Goal: Information Seeking & Learning: Learn about a topic

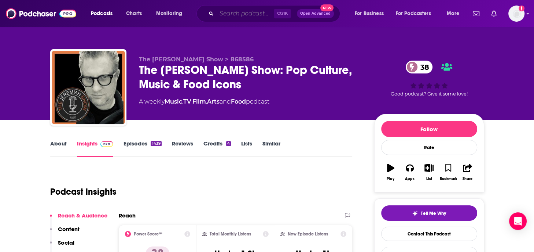
click at [229, 13] on input "Search podcasts, credits, & more..." at bounding box center [245, 14] width 57 height 12
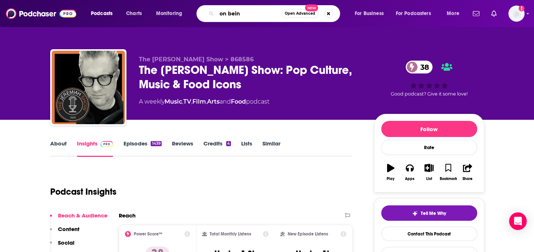
type input "on being"
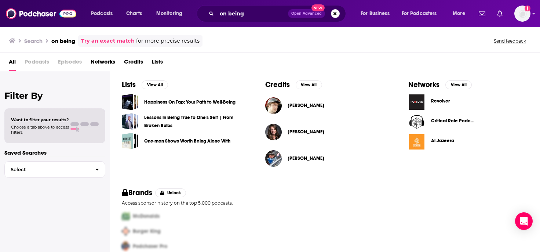
click at [263, 74] on div "Credits View All Chris O'Neill Mandy O’Neill Don O'Neal" at bounding box center [324, 125] width 143 height 108
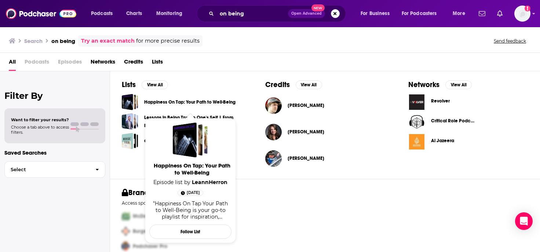
click at [166, 103] on link "Happiness On Tap: Your Path to Well-Being" at bounding box center [189, 102] width 91 height 8
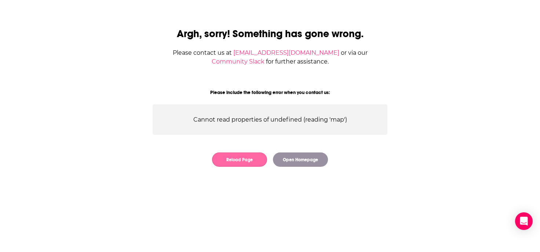
click at [246, 161] on button "Reload Page" at bounding box center [239, 159] width 55 height 14
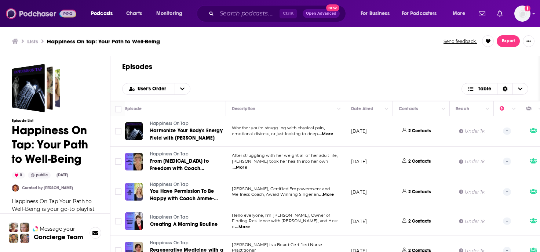
click at [21, 14] on img at bounding box center [41, 14] width 70 height 14
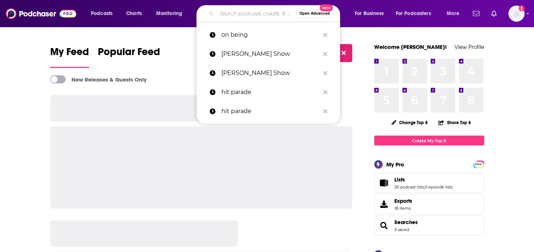
click at [243, 16] on input "Search podcasts, credits, & more..." at bounding box center [257, 14] width 80 height 12
click at [239, 36] on p "on being" at bounding box center [270, 34] width 98 height 19
type input "on being"
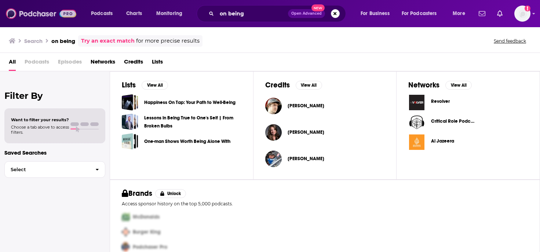
click at [21, 14] on img at bounding box center [41, 14] width 70 height 14
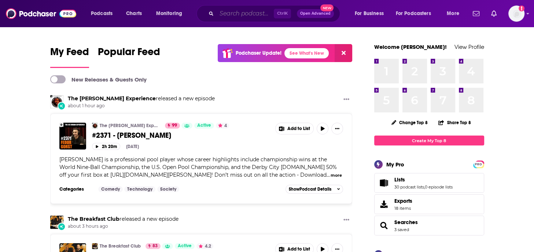
click at [247, 13] on input "Search podcasts, credits, & more..." at bounding box center [245, 14] width 57 height 12
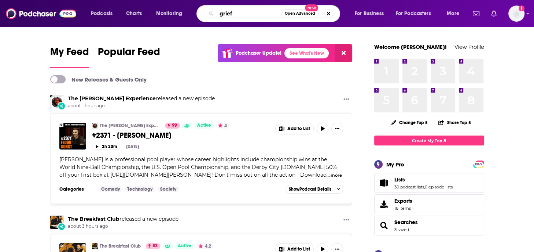
type input "grief"
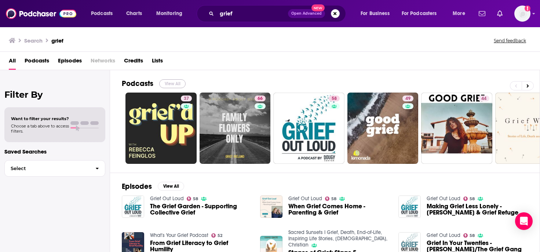
click at [181, 82] on button "View All" at bounding box center [172, 83] width 26 height 9
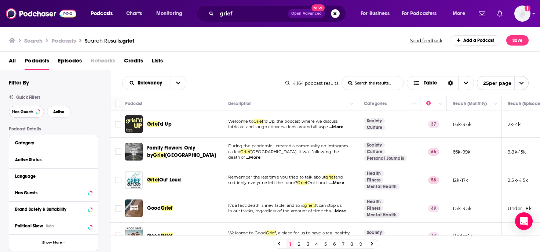
click at [26, 113] on span "Has Guests" at bounding box center [22, 112] width 21 height 4
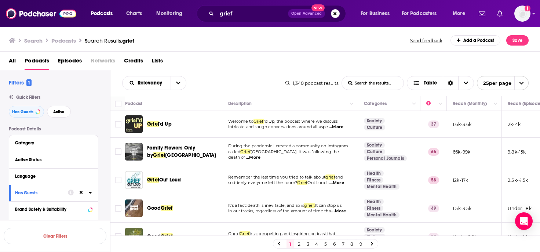
click at [343, 127] on span "...More" at bounding box center [336, 127] width 15 height 6
drag, startPoint x: 417, startPoint y: 110, endPoint x: 406, endPoint y: 112, distance: 10.4
drag, startPoint x: 176, startPoint y: 124, endPoint x: 145, endPoint y: 125, distance: 31.2
click at [144, 124] on div "Grief 'd Up" at bounding box center [174, 124] width 98 height 18
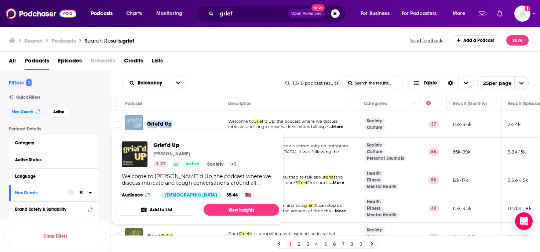
copy div "Grief 'd Up"
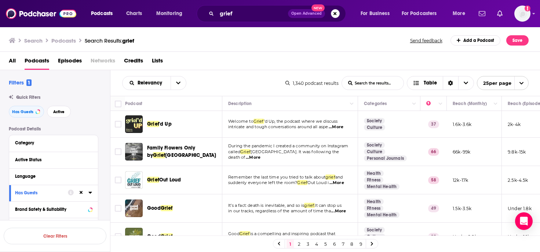
click at [235, 75] on div "Relevancy List Search Input Search the results... Table 1,340 podcast results L…" at bounding box center [325, 83] width 430 height 26
click at [344, 182] on span "...More" at bounding box center [336, 183] width 15 height 6
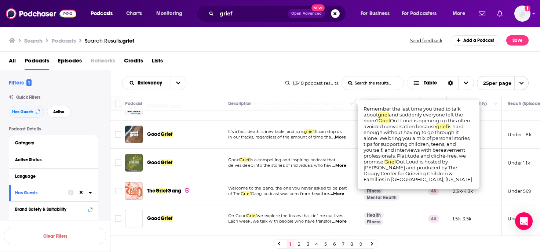
scroll to position [110, 0]
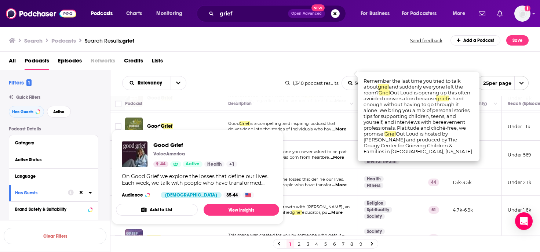
click at [162, 181] on div "On Good Grief we explore the losses that define our lives. Each week, we talk w…" at bounding box center [197, 179] width 151 height 13
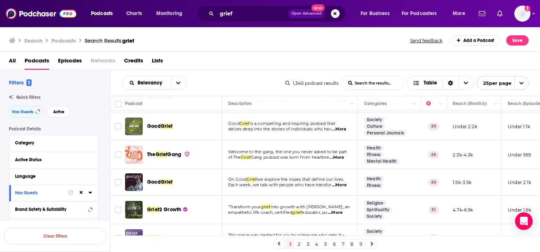
click at [345, 183] on span "...More" at bounding box center [339, 185] width 15 height 6
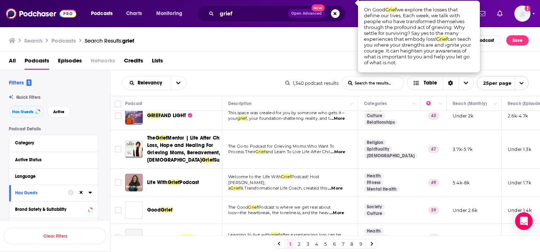
scroll to position [293, 0]
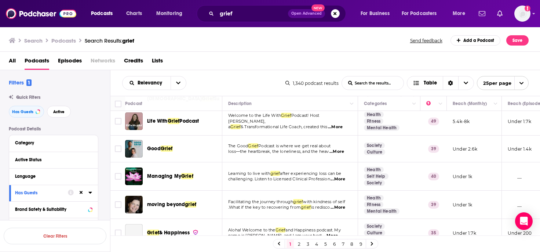
click at [344, 154] on span "...More" at bounding box center [336, 152] width 15 height 6
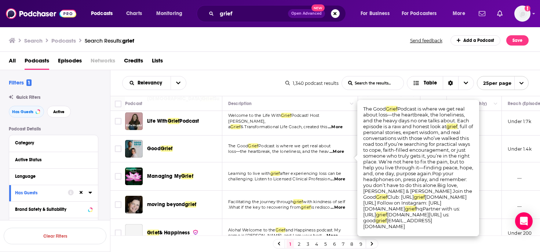
click at [308, 162] on td "The Good Grief Podcast is where we get real about loss—the heartbreak, the lone…" at bounding box center [290, 148] width 136 height 27
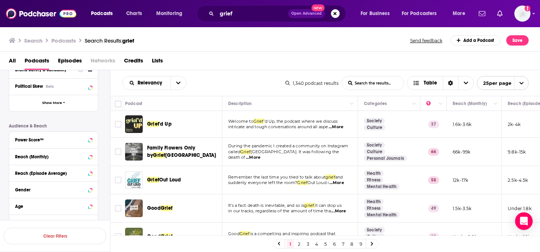
scroll to position [147, 0]
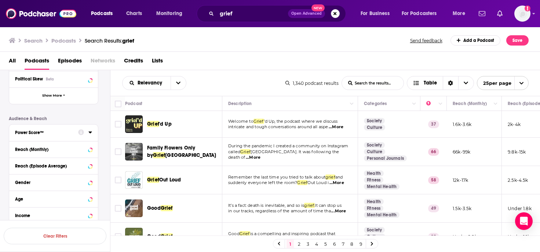
click at [90, 130] on icon at bounding box center [90, 132] width 4 height 6
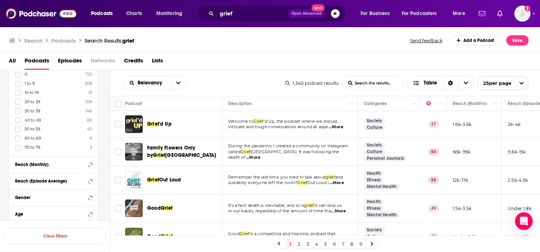
scroll to position [220, 0]
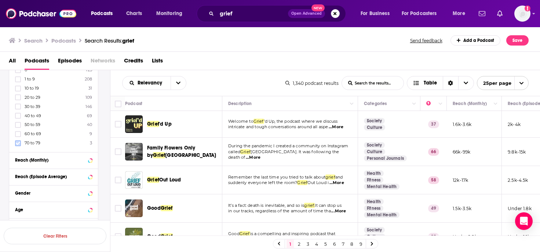
click at [18, 143] on icon at bounding box center [18, 143] width 4 height 4
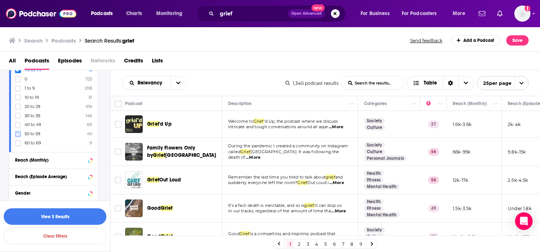
click at [18, 133] on icon at bounding box center [18, 134] width 4 height 4
click at [59, 213] on button "View 43 Results" at bounding box center [55, 216] width 103 height 17
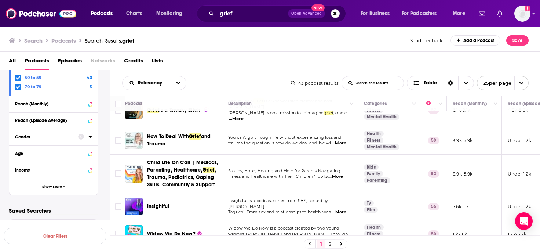
scroll to position [37, 0]
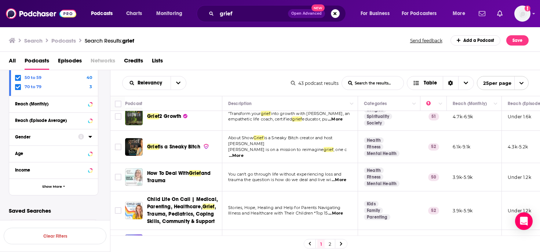
click at [243, 153] on span "...More" at bounding box center [236, 156] width 15 height 6
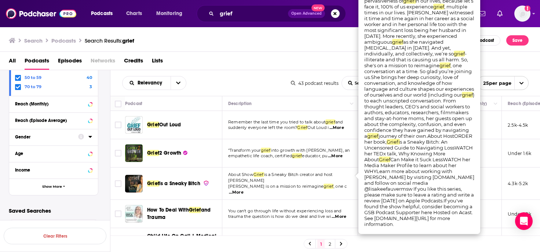
scroll to position [0, 0]
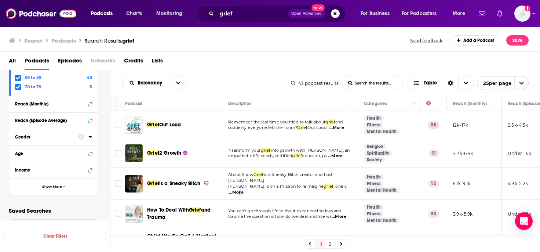
click at [243, 189] on span "...More" at bounding box center [236, 192] width 15 height 6
click at [265, 93] on div "Relevancy List Search Input Search the results... Table 43 podcast results List…" at bounding box center [325, 83] width 430 height 26
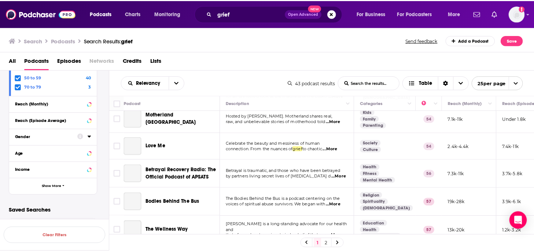
scroll to position [330, 0]
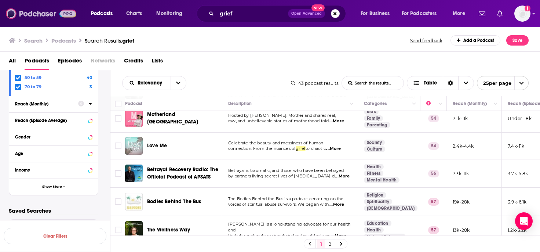
click at [31, 13] on img at bounding box center [41, 14] width 70 height 14
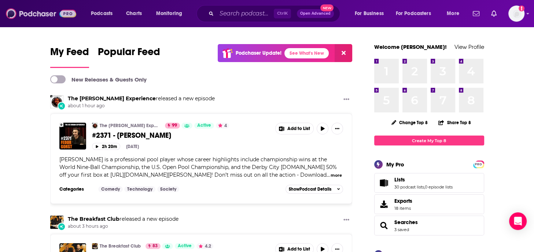
click at [33, 14] on img at bounding box center [41, 14] width 70 height 14
